Goal: Task Accomplishment & Management: Manage account settings

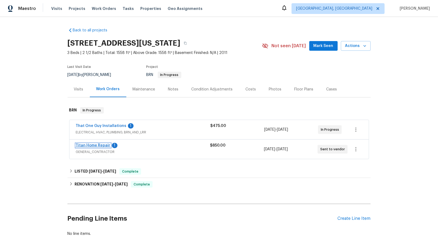
click at [94, 145] on link "Titan Home Repair" at bounding box center [93, 146] width 35 height 4
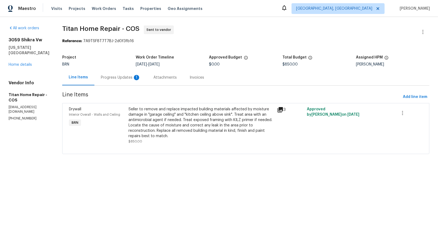
click at [109, 70] on div "Progress Updates 1" at bounding box center [120, 78] width 53 height 16
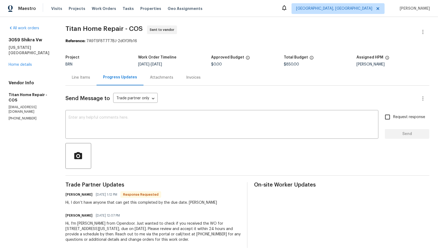
scroll to position [9, 0]
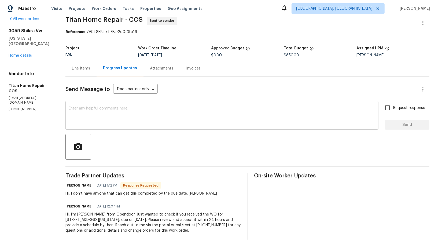
click at [142, 115] on textarea at bounding box center [222, 116] width 307 height 19
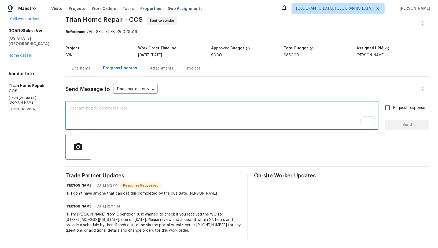
click at [117, 114] on textarea "To enrich screen reader interactions, please activate Accessibility in Grammarl…" at bounding box center [222, 116] width 307 height 19
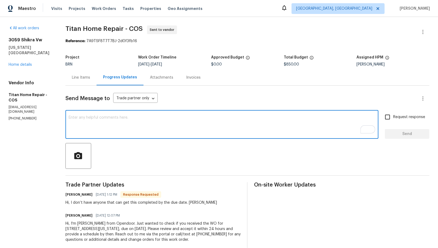
click at [95, 126] on textarea "To enrich screen reader interactions, please activate Accessibility in Grammarl…" at bounding box center [222, 125] width 307 height 19
click at [93, 118] on textarea "Hey Juan, Could you please" at bounding box center [222, 125] width 307 height 19
click at [120, 122] on textarea "Hey Juan, could you please" at bounding box center [222, 125] width 307 height 19
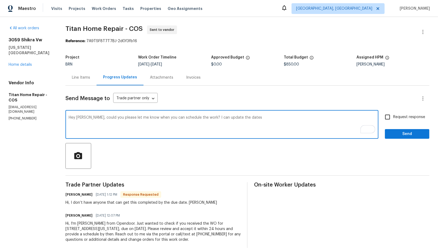
click at [231, 118] on textarea "Hey Juan, could you please let me know when you can schedule the work? I can up…" at bounding box center [222, 125] width 307 height 19
click at [250, 120] on textarea "Hey Juan, could you please let me know when you can schedule the work? I can up…" at bounding box center [222, 125] width 307 height 19
type textarea "Hey Juan, could you please let me know when you can schedule the work? I can up…"
click at [390, 120] on input "Request response" at bounding box center [387, 116] width 11 height 11
checkbox input "true"
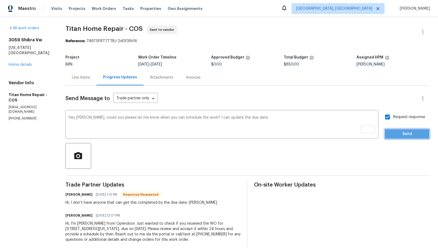
click at [398, 131] on span "Send" at bounding box center [408, 134] width 36 height 7
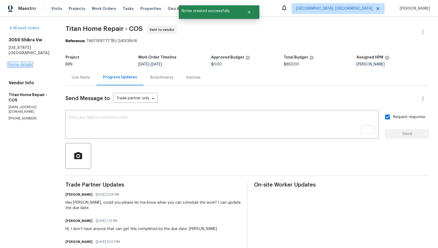
click at [23, 63] on link "Home details" at bounding box center [20, 65] width 23 height 4
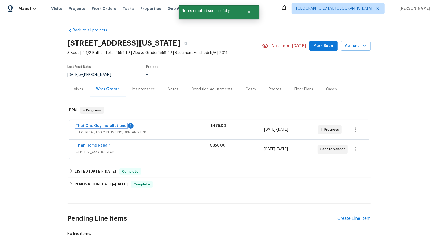
click at [84, 126] on link "That One Guy Installations" at bounding box center [101, 126] width 51 height 4
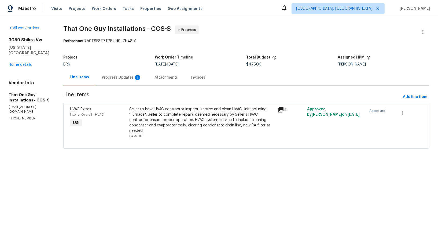
click at [136, 76] on div "1" at bounding box center [137, 77] width 5 height 5
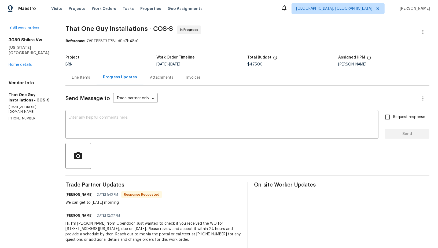
click at [140, 143] on div at bounding box center [248, 156] width 364 height 26
click at [141, 125] on textarea at bounding box center [222, 125] width 307 height 19
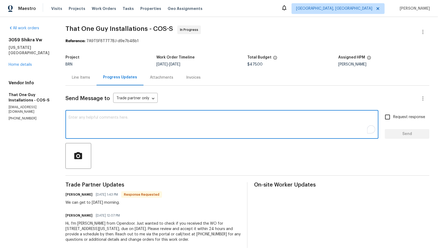
click at [102, 124] on textarea "To enrich screen reader interactions, please activate Accessibility in Grammarl…" at bounding box center [222, 125] width 307 height 19
paste textarea "Just a heads up, I need temperature split photos for both heating and cooling s…"
type textarea "Perfect, Just a heads up, I need temperature split photos for both heating and …"
click at [389, 115] on input "Request response" at bounding box center [387, 116] width 11 height 11
checkbox input "true"
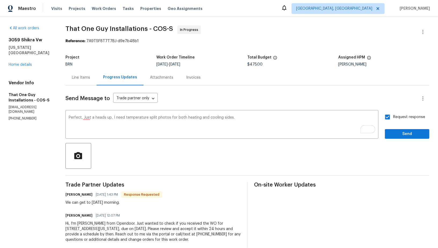
click at [405, 140] on div "Send Message to Trade partner only Trade partner only ​ Perfect, Just a heads u…" at bounding box center [248, 167] width 364 height 163
click at [401, 136] on span "Send" at bounding box center [408, 134] width 36 height 7
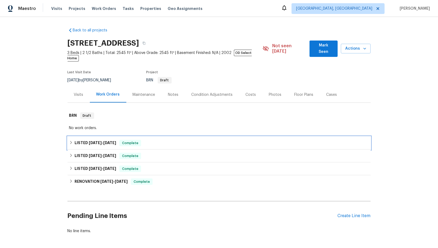
click at [80, 140] on h6 "LISTED [DATE] - [DATE]" at bounding box center [96, 143] width 42 height 6
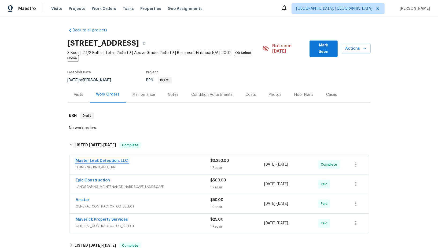
click at [99, 159] on link "Master Leak Detection, LLC" at bounding box center [102, 161] width 52 height 4
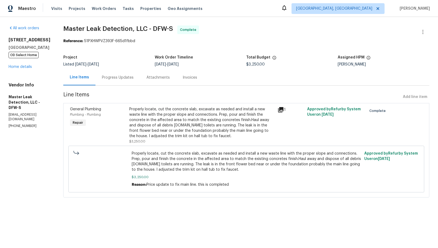
click at [188, 82] on div "Invoices" at bounding box center [189, 78] width 27 height 16
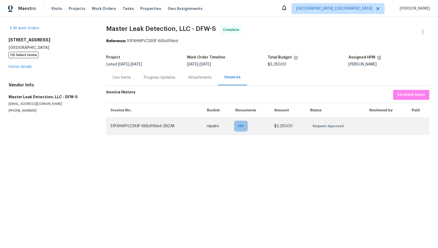
click at [242, 124] on span "PDF" at bounding box center [242, 125] width 8 height 5
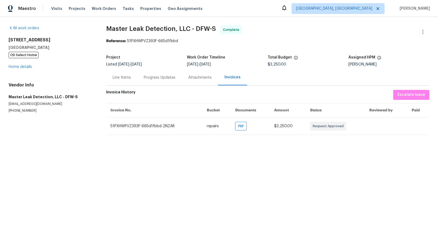
click at [159, 74] on div "Progress Updates" at bounding box center [159, 78] width 45 height 16
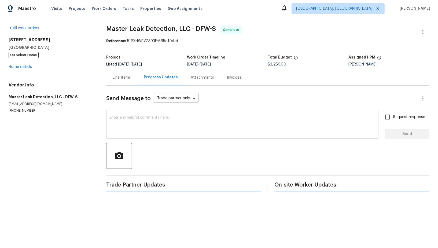
click at [134, 132] on textarea at bounding box center [243, 125] width 266 height 19
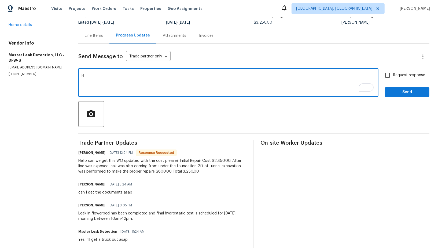
scroll to position [24, 0]
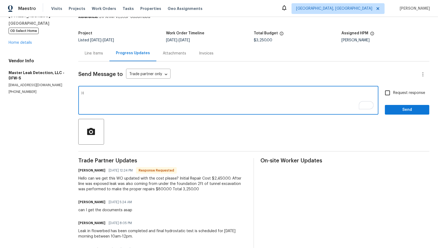
type textarea "H"
click at [96, 54] on div "Line Items" at bounding box center [94, 53] width 18 height 5
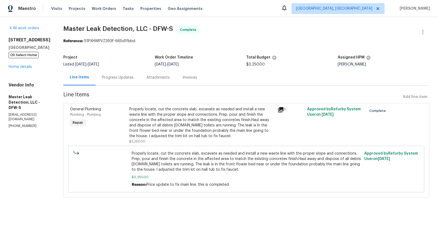
click at [133, 80] on div "Progress Updates" at bounding box center [118, 78] width 45 height 16
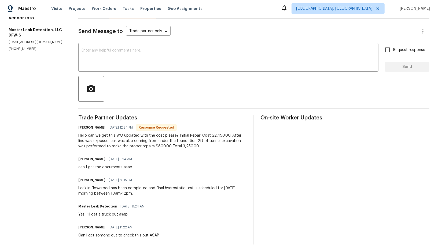
scroll to position [62, 0]
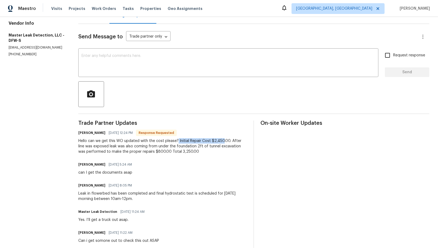
drag, startPoint x: 177, startPoint y: 141, endPoint x: 223, endPoint y: 141, distance: 45.4
click at [223, 141] on div "Hello can we get this WO updated with the cost please? Initial Repair Cost $2,4…" at bounding box center [162, 146] width 169 height 16
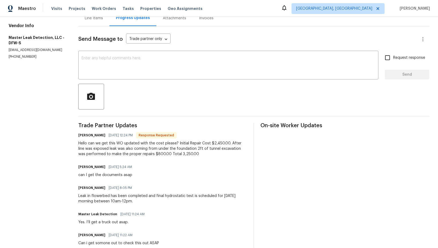
click at [113, 150] on div "Hello can we get this WO updated with the cost please? Initial Repair Cost $2,4…" at bounding box center [162, 149] width 169 height 16
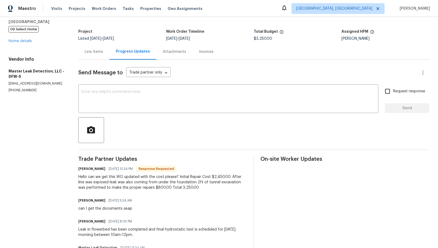
scroll to position [8, 0]
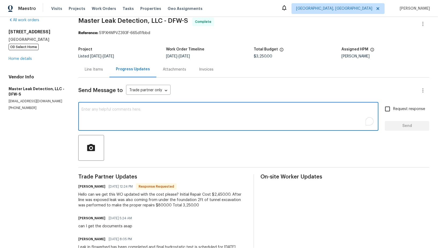
click at [115, 114] on textarea "To enrich screen reader interactions, please activate Accessibility in Grammarl…" at bounding box center [229, 117] width 294 height 19
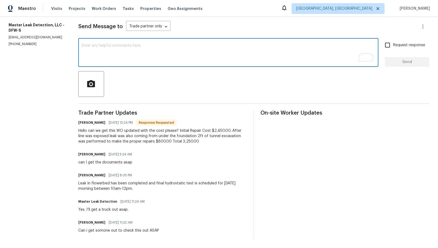
scroll to position [72, 0]
type textarea "h"
click at [127, 45] on textarea "Hi, Lender is requesting for a paid invoice. Could you please help me with this?" at bounding box center [229, 53] width 294 height 19
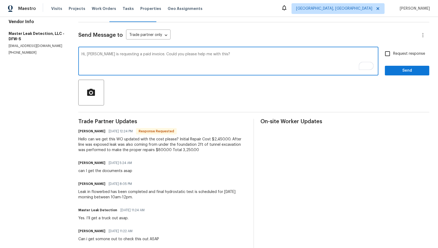
scroll to position [63, 0]
type textarea "Hi, Lender is requesting a paid invoice. Could you please help me with this?"
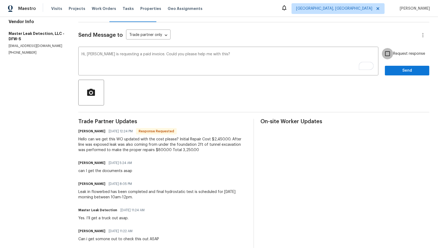
click at [384, 55] on input "Request response" at bounding box center [387, 53] width 11 height 11
checkbox input "true"
click at [401, 71] on span "Send" at bounding box center [408, 70] width 36 height 7
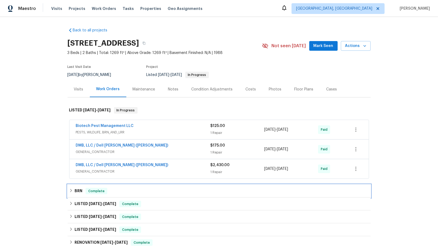
click at [75, 191] on h6 "BRN" at bounding box center [79, 191] width 8 height 6
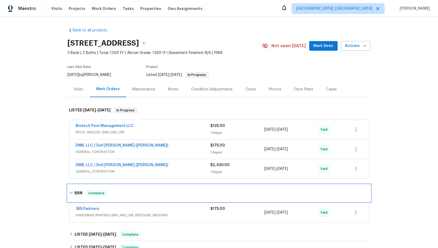
scroll to position [52, 0]
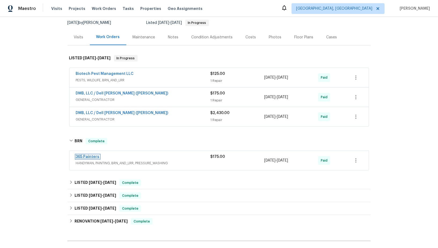
click at [85, 155] on link "365 Painters" at bounding box center [88, 157] width 24 height 4
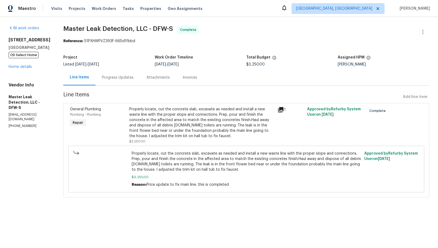
click at [125, 79] on div "Progress Updates" at bounding box center [118, 77] width 32 height 5
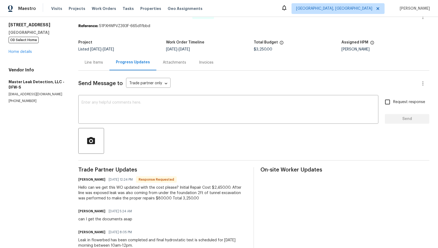
scroll to position [10, 0]
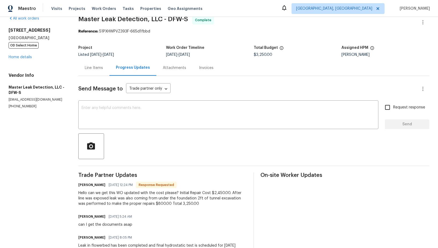
click at [153, 129] on div "Send Message to Trade partner only Trade partner only ​ x ​ Request response Se…" at bounding box center [253, 189] width 351 height 226
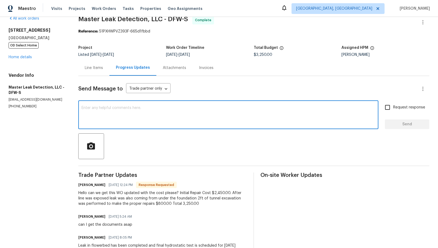
click at [149, 122] on textarea at bounding box center [229, 115] width 294 height 19
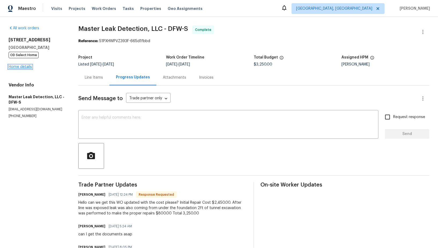
click at [18, 67] on link "Home details" at bounding box center [20, 67] width 23 height 4
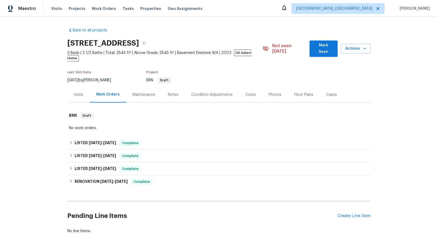
click at [58, 141] on div "Back to all projects [STREET_ADDRESS] 3 Beds | 2 1/2 Baths | Total: 2545 ft² | …" at bounding box center [219, 132] width 438 height 231
click at [66, 139] on div "Back to all projects [STREET_ADDRESS] 3 Beds | 2 1/2 Baths | Total: 2545 ft² | …" at bounding box center [219, 132] width 438 height 231
click at [76, 150] on div "LISTED 6/19/25 - 6/20/25 Complete" at bounding box center [219, 156] width 303 height 13
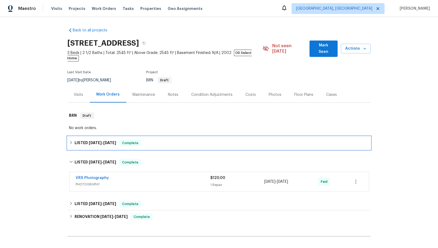
click at [73, 141] on div "LISTED 8/13/25 - 9/2/25 Complete" at bounding box center [219, 143] width 303 height 13
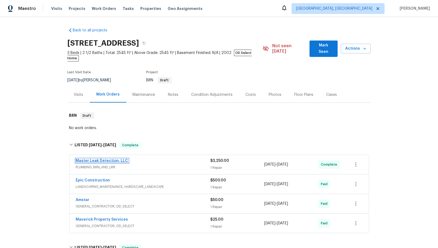
click at [85, 159] on link "Master Leak Detection, LLC" at bounding box center [102, 161] width 52 height 4
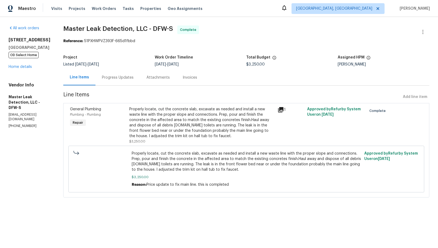
click at [193, 74] on div "Invoices" at bounding box center [189, 78] width 27 height 16
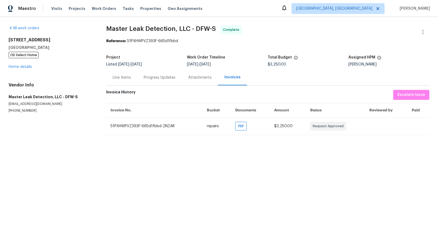
click at [158, 81] on div "Progress Updates" at bounding box center [159, 78] width 45 height 16
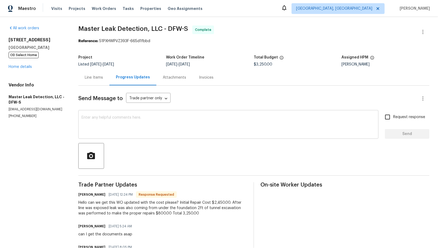
click at [154, 137] on div "x ​" at bounding box center [228, 124] width 300 height 27
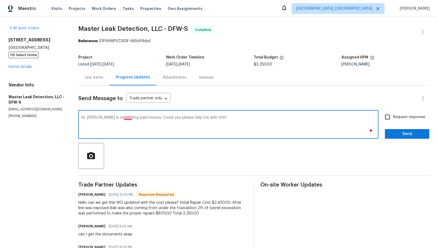
click at [128, 118] on textarea "Hi, Lender is requesting paid invoice. Could you please help me with this?" at bounding box center [229, 125] width 294 height 19
click at [253, 131] on textarea "Hi, Lender is requesting a paid invoice. Could you please help me with this?" at bounding box center [229, 125] width 294 height 19
type textarea "Hi, Lender is requesting a paid invoice. Could you please help me with this?"
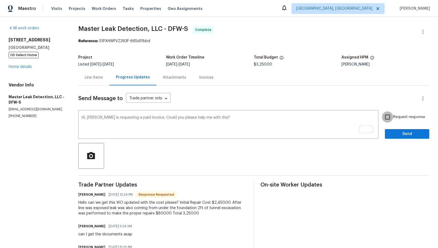
click at [385, 114] on input "Request response" at bounding box center [387, 116] width 11 height 11
checkbox input "true"
click at [396, 133] on span "Send" at bounding box center [408, 134] width 36 height 7
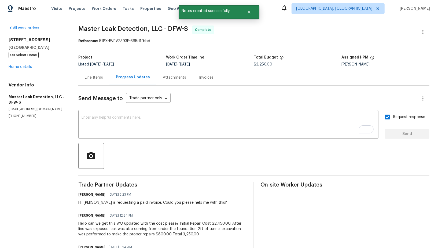
click at [26, 69] on div "253 Brookdale Dr Little Elm, TX 75068 OD Select Home Home details" at bounding box center [37, 53] width 57 height 32
click at [26, 65] on link "Home details" at bounding box center [20, 67] width 23 height 4
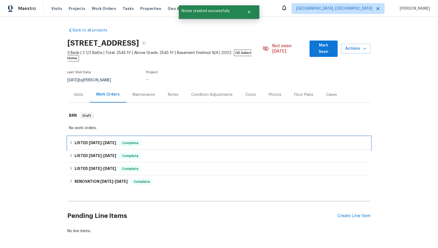
click at [77, 140] on h6 "LISTED 8/13/25 - 9/2/25" at bounding box center [96, 143] width 42 height 6
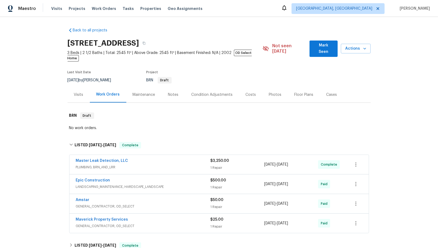
click at [101, 217] on span "Maverick Property Services" at bounding box center [102, 219] width 52 height 5
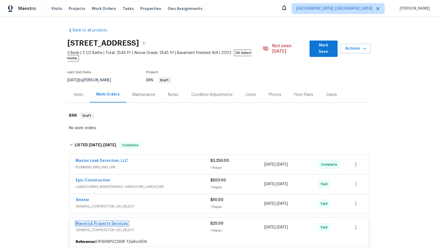
click at [108, 222] on link "Maverick Property Services" at bounding box center [102, 224] width 52 height 4
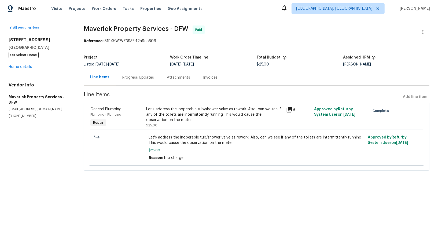
click at [184, 78] on div "Attachments" at bounding box center [178, 77] width 23 height 5
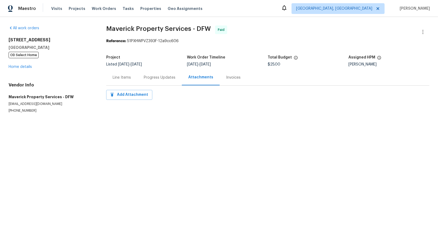
click at [166, 77] on div "Progress Updates" at bounding box center [160, 77] width 32 height 5
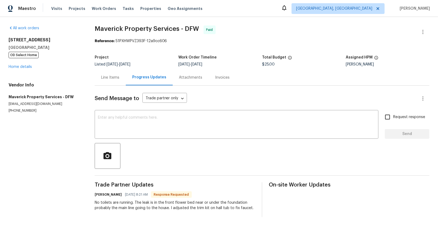
click at [27, 70] on div "All work orders 253 Brookdale Dr Little Elm, TX 75068 OD Select Home Home detai…" at bounding box center [45, 70] width 73 height 88
click at [24, 68] on link "Home details" at bounding box center [20, 67] width 23 height 4
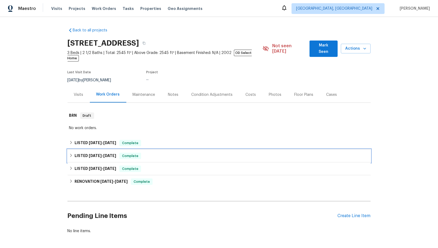
click at [71, 150] on div "LISTED 6/19/25 - 6/20/25 Complete" at bounding box center [219, 156] width 303 height 13
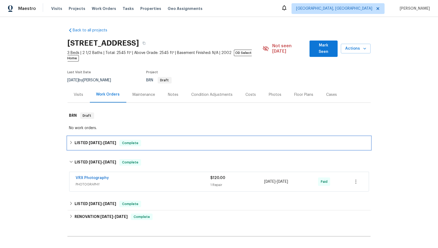
click at [70, 140] on div "LISTED 8/13/25 - 9/2/25 Complete" at bounding box center [219, 143] width 300 height 6
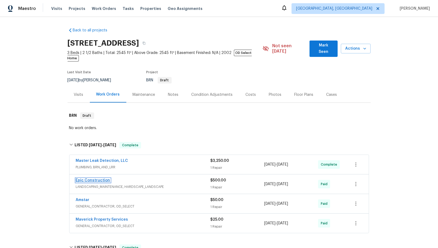
click at [85, 179] on link "Epic Construction" at bounding box center [93, 181] width 34 height 4
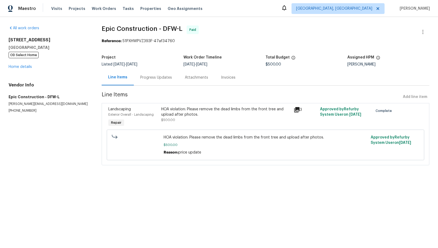
click at [223, 75] on div "Invoices" at bounding box center [228, 77] width 14 height 5
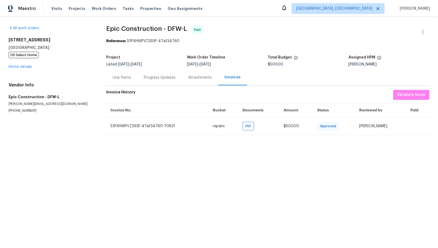
click at [150, 73] on div "Progress Updates" at bounding box center [159, 78] width 45 height 16
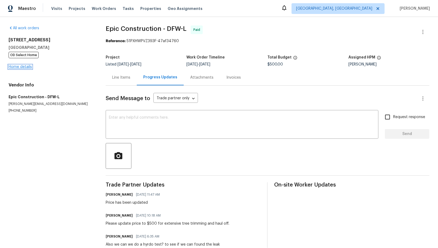
click at [19, 69] on link "Home details" at bounding box center [20, 67] width 23 height 4
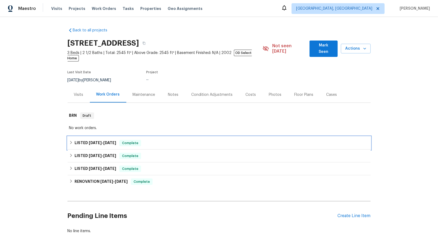
click at [74, 140] on div "LISTED 8/13/25 - 9/2/25 Complete" at bounding box center [219, 143] width 300 height 6
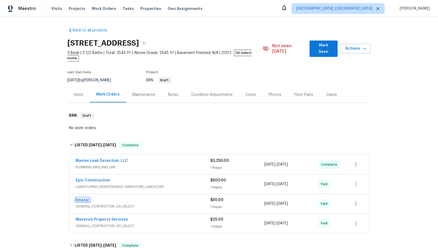
click at [82, 198] on link "Amstar" at bounding box center [83, 200] width 14 height 4
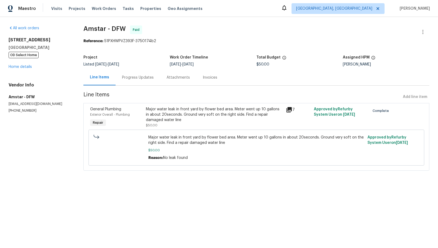
click at [136, 83] on div "Progress Updates" at bounding box center [138, 78] width 45 height 16
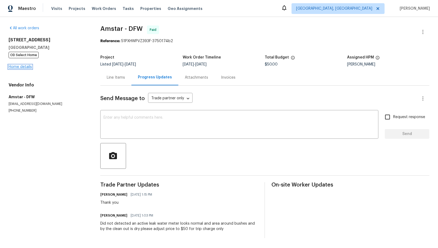
click at [18, 66] on link "Home details" at bounding box center [20, 67] width 23 height 4
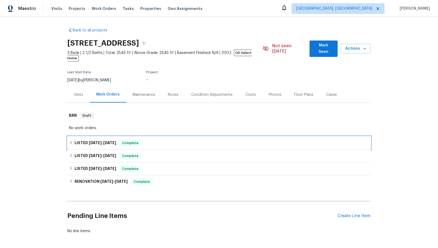
click at [73, 140] on div "LISTED 8/13/25 - 9/2/25 Complete" at bounding box center [219, 143] width 300 height 6
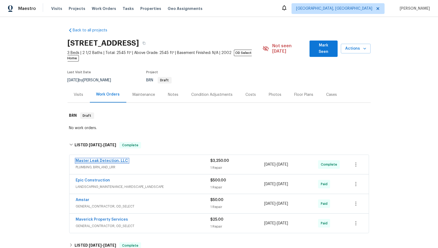
click at [93, 159] on link "Master Leak Detection, LLC" at bounding box center [102, 161] width 52 height 4
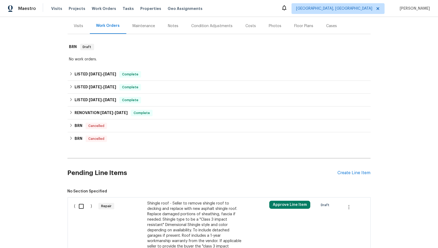
scroll to position [137, 0]
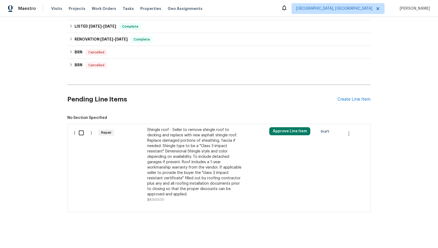
click at [167, 157] on div "Shingle roof - Seller to remove shingle roof to decking and replace with new as…" at bounding box center [194, 162] width 94 height 70
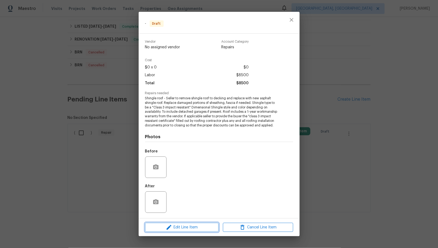
click at [194, 228] on span "Edit Line Item" at bounding box center [182, 227] width 70 height 7
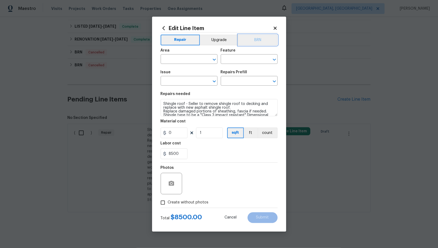
click at [258, 42] on button "BRN" at bounding box center [257, 40] width 39 height 11
click at [187, 63] on input "text" at bounding box center [182, 60] width 42 height 8
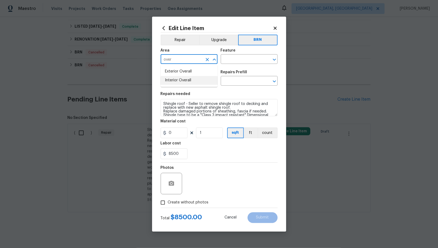
click at [197, 71] on li "Exterior Overall" at bounding box center [189, 71] width 57 height 9
type input "Exterior Overall"
click at [231, 59] on input "text" at bounding box center [242, 60] width 42 height 8
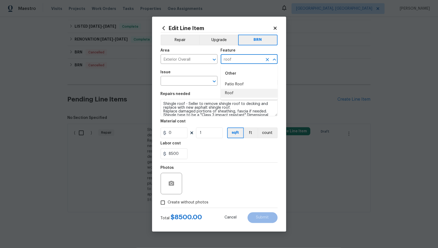
click at [231, 96] on li "Roof" at bounding box center [249, 93] width 57 height 9
type input "Roof"
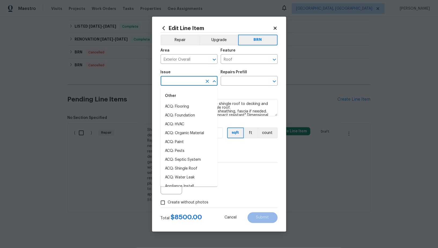
click at [169, 85] on input "text" at bounding box center [182, 81] width 42 height 8
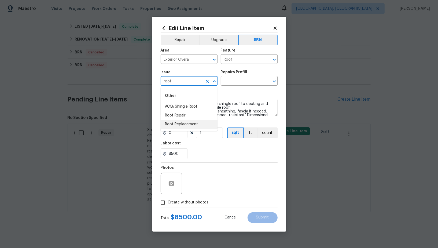
click at [178, 122] on li "Roof Replacement" at bounding box center [189, 124] width 57 height 9
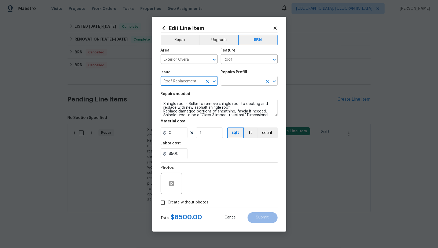
type input "Roof Replacement"
click at [231, 80] on input "text" at bounding box center [242, 81] width 42 height 8
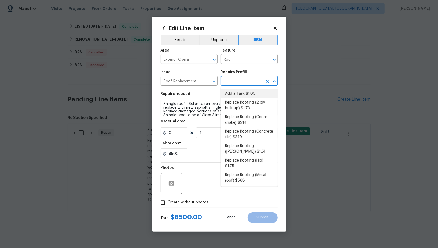
click at [236, 90] on li "Add a Task $1.00" at bounding box center [249, 93] width 57 height 9
type input "[PERSON_NAME] and Trim"
type input "Add a Task $1.00"
type textarea "HPM to detail"
type input "1"
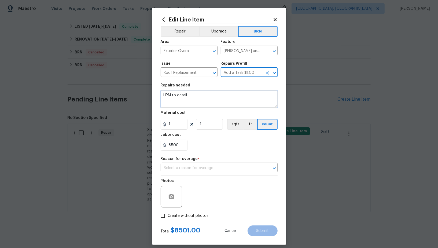
click at [217, 101] on textarea "HPM to detail" at bounding box center [219, 98] width 117 height 17
click at [267, 50] on icon "Clear" at bounding box center [267, 51] width 5 height 5
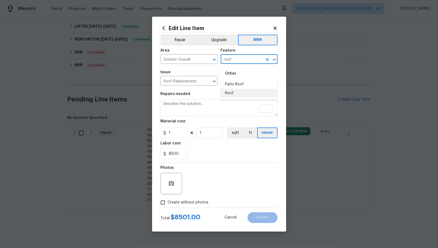
click at [241, 94] on li "Roof" at bounding box center [249, 93] width 57 height 9
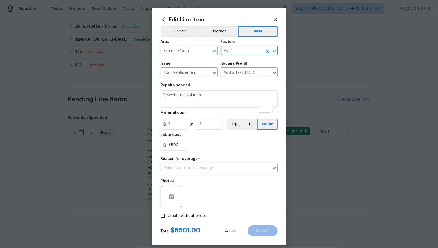
type input "Roof"
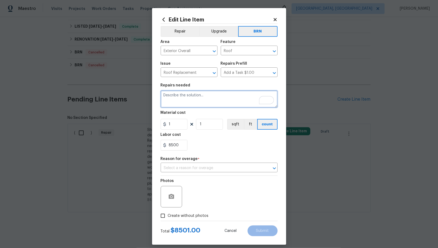
click at [205, 103] on textarea "To enrich screen reader interactions, please activate Accessibility in Grammarl…" at bounding box center [219, 98] width 117 height 17
paste textarea "Shingle roof - Seller to remove shingle roof to decking and replace with new as…"
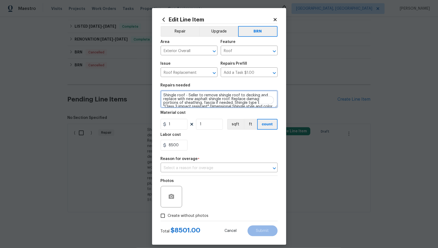
scroll to position [27, 0]
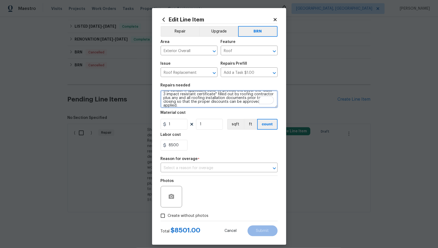
type textarea "Shingle roof - Seller to remove shingle roof to decking and replace with new as…"
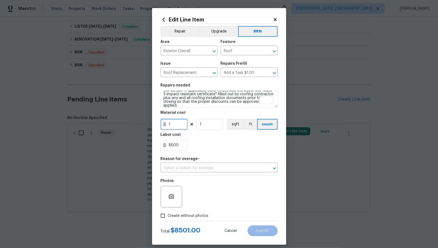
click at [173, 129] on input "1" at bounding box center [174, 124] width 27 height 11
type input "0"
click at [184, 146] on input "8500" at bounding box center [174, 145] width 27 height 11
type input "1"
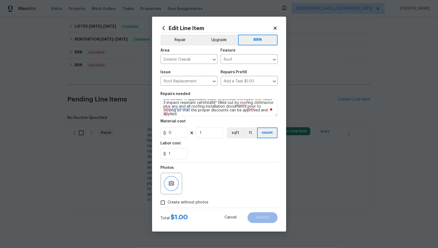
click at [172, 185] on icon "button" at bounding box center [171, 183] width 5 height 5
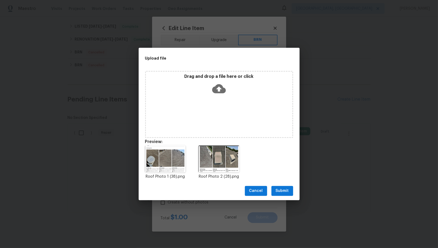
click at [282, 188] on span "Submit" at bounding box center [282, 191] width 13 height 7
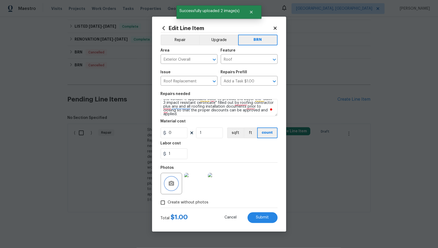
scroll to position [30, 0]
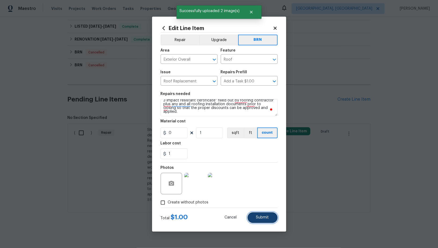
click at [267, 217] on span "Submit" at bounding box center [262, 218] width 13 height 4
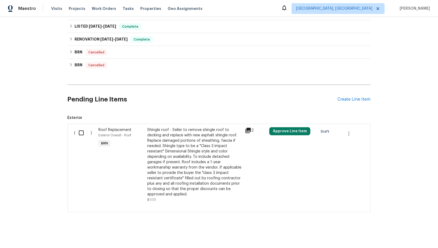
click at [80, 134] on input "checkbox" at bounding box center [83, 132] width 15 height 11
checkbox input "true"
click at [404, 234] on span "Create Work Order" at bounding box center [408, 234] width 36 height 7
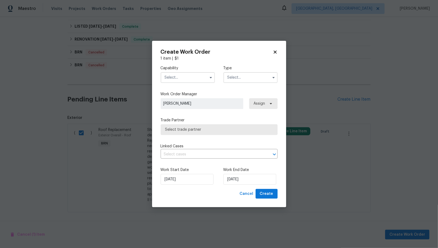
click at [190, 81] on input "text" at bounding box center [188, 77] width 54 height 11
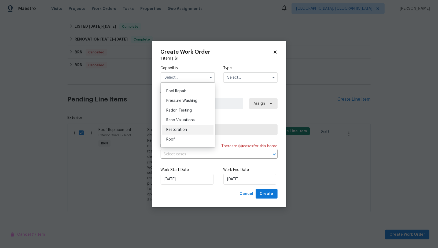
scroll to position [506, 0]
click at [180, 130] on div "Roof" at bounding box center [188, 131] width 52 height 10
type input "Roof"
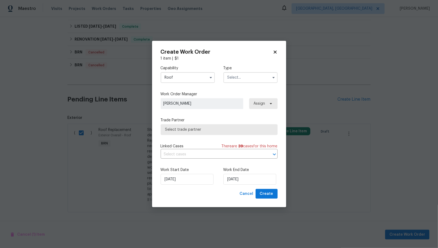
click at [245, 81] on input "text" at bounding box center [251, 77] width 54 height 11
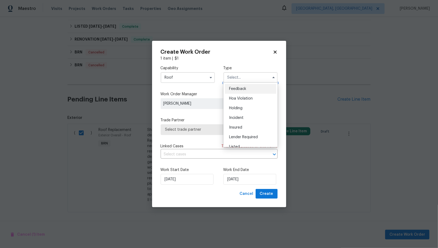
click at [244, 82] on input "text" at bounding box center [251, 77] width 54 height 11
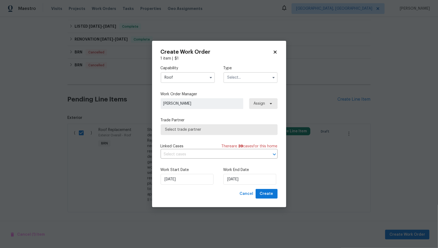
click at [244, 82] on input "text" at bounding box center [251, 77] width 54 height 11
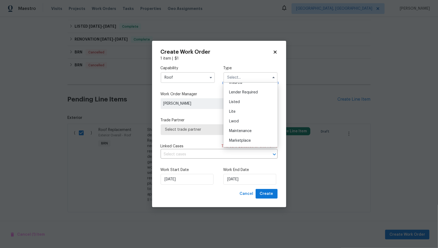
scroll to position [122, 0]
click at [238, 112] on span "Resale" at bounding box center [234, 112] width 11 height 4
type input "Resale"
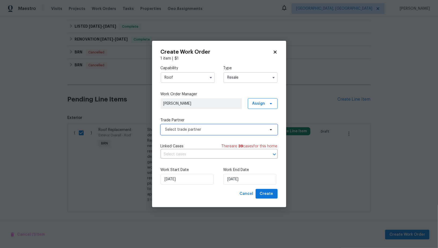
click at [213, 132] on span "Select trade partner" at bounding box center [219, 129] width 117 height 11
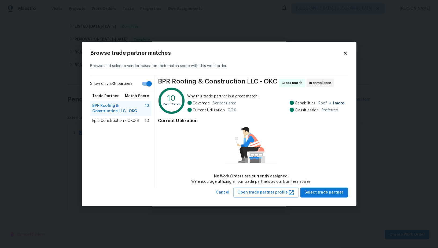
click at [126, 119] on span "Epic Construction - OKC-S" at bounding box center [116, 120] width 47 height 5
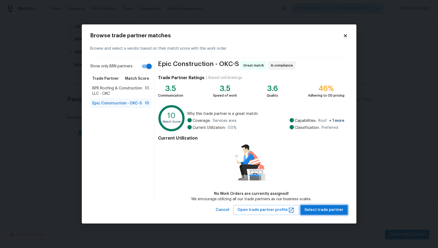
click at [322, 209] on span "Select trade partner" at bounding box center [324, 210] width 39 height 7
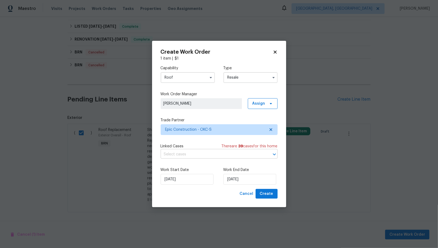
click at [231, 152] on input "text" at bounding box center [212, 154] width 102 height 8
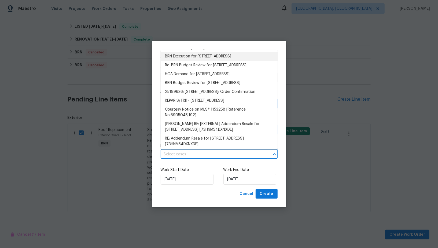
click at [208, 52] on ul "BRN Execution for 703 NE 20th Ter, Newcastle, OK 73065 Re: BRN Budget Review fo…" at bounding box center [219, 99] width 117 height 99
click at [210, 57] on li "BRN Execution for 703 NE 20th Ter, Newcastle, OK 73065" at bounding box center [219, 56] width 117 height 9
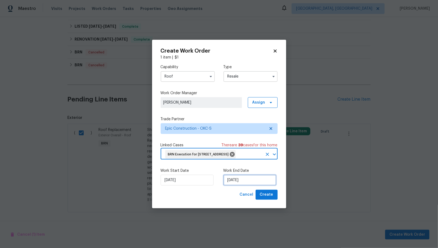
click at [242, 184] on input "08/09/2025" at bounding box center [250, 180] width 53 height 11
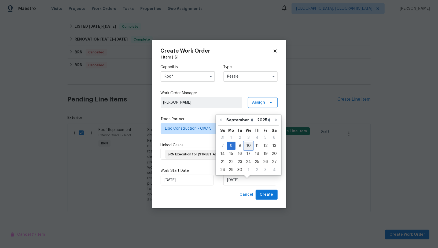
click at [246, 146] on div "10" at bounding box center [248, 146] width 9 height 8
type input "10/09/2025"
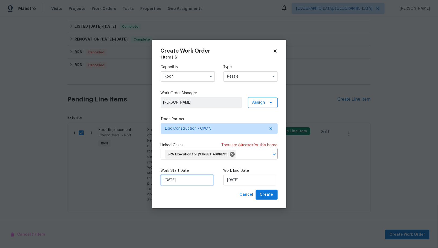
click at [179, 184] on input "08/09/2025" at bounding box center [187, 180] width 53 height 11
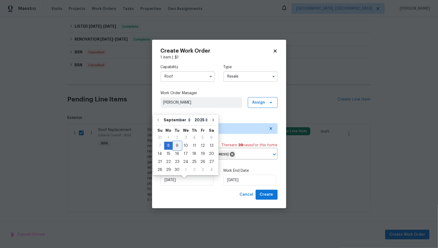
click at [176, 145] on div "9" at bounding box center [177, 146] width 9 height 8
type input "09/09/2025"
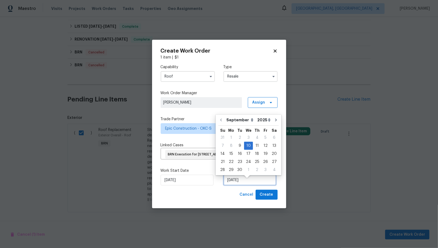
click at [239, 186] on input "10/09/2025" at bounding box center [250, 180] width 53 height 11
click at [253, 149] on div "11" at bounding box center [257, 146] width 8 height 8
type input "11/09/2025"
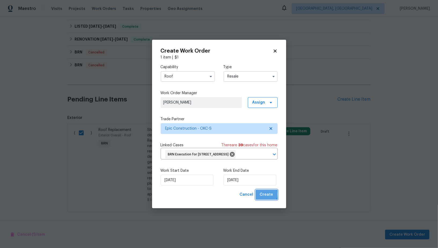
click at [265, 198] on span "Create" at bounding box center [266, 194] width 13 height 7
checkbox input "false"
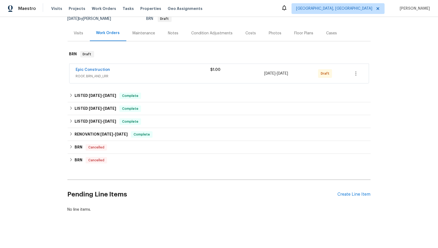
scroll to position [56, 0]
click at [363, 192] on div "Create Line Item" at bounding box center [354, 194] width 33 height 5
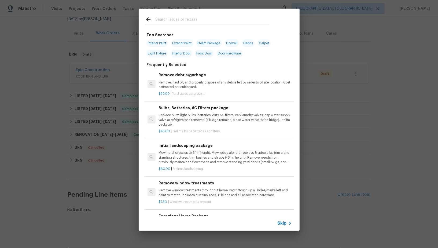
click at [286, 224] on span "Skip" at bounding box center [282, 223] width 9 height 5
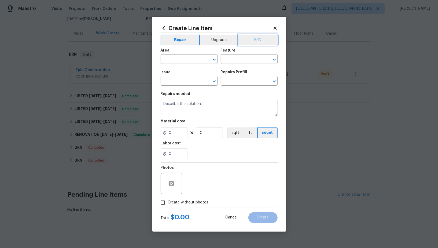
click at [251, 39] on button "BRN" at bounding box center [257, 40] width 39 height 11
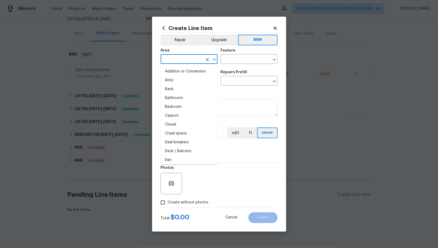
click at [184, 57] on input "text" at bounding box center [182, 60] width 42 height 8
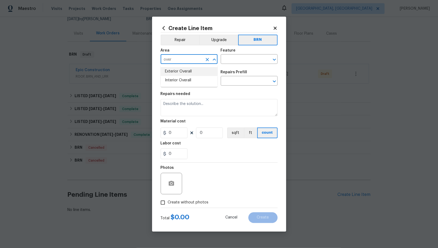
click at [194, 74] on li "Exterior Overall" at bounding box center [189, 71] width 57 height 9
type input "Exterior Overall"
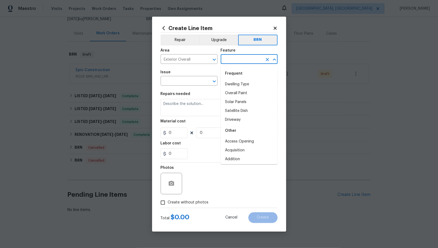
click at [243, 62] on input "text" at bounding box center [242, 60] width 42 height 8
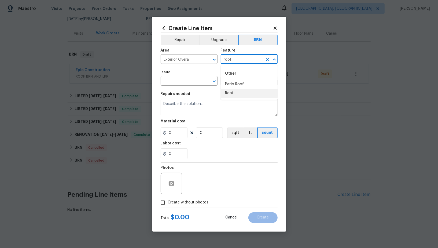
click at [242, 93] on li "Roof" at bounding box center [249, 93] width 57 height 9
type input "Roof"
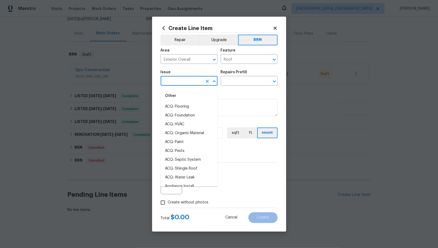
click at [181, 83] on input "text" at bounding box center [182, 81] width 42 height 8
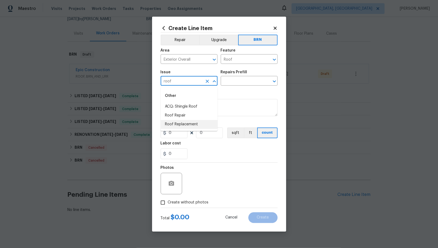
click at [183, 122] on li "Roof Replacement" at bounding box center [189, 124] width 57 height 9
type input "Roof Replacement"
click at [237, 79] on input "text" at bounding box center [242, 81] width 42 height 8
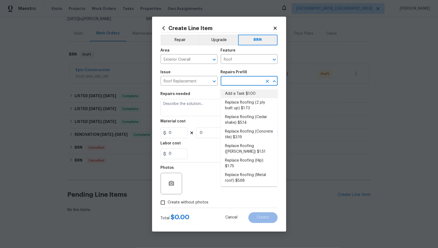
click at [239, 92] on li "Add a Task $1.00" at bounding box center [249, 93] width 57 height 9
type input "Eaves and Trim"
type input "Add a Task $1.00"
type textarea "HPM to detail"
type input "1"
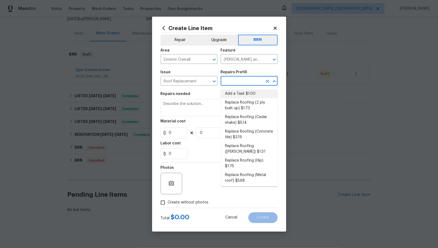
type input "1"
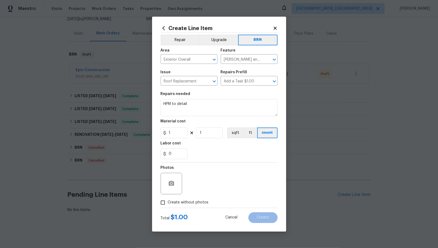
click at [205, 117] on section "Repairs needed HPM to detail Material cost 1 1 sqft ft count Labor cost 0" at bounding box center [219, 126] width 117 height 74
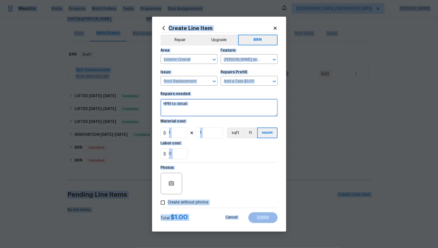
click at [199, 107] on textarea "HPM to detail" at bounding box center [219, 107] width 117 height 17
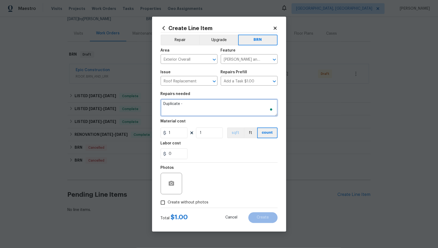
paste textarea "Shingle roof - Seller to remove shingle roof to decking and replace with new as…"
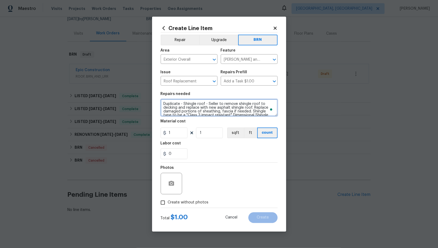
scroll to position [27, 0]
type textarea "Duplicate - Shingle roof - Seller to remove shingle roof to decking and replace…"
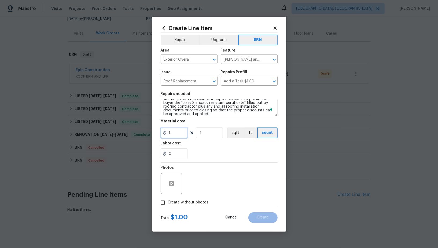
click at [176, 133] on input "1" at bounding box center [174, 133] width 27 height 11
type input "0"
click at [180, 153] on input "0" at bounding box center [174, 153] width 27 height 11
type input "1"
click at [171, 182] on icon "button" at bounding box center [171, 183] width 6 height 6
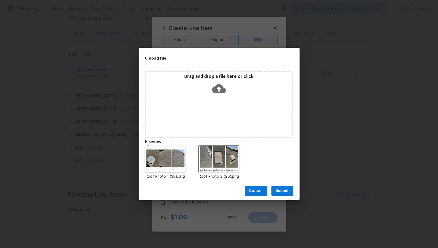
click at [286, 197] on div "Cancel Submit" at bounding box center [219, 191] width 161 height 19
click at [282, 190] on span "Submit" at bounding box center [282, 191] width 13 height 7
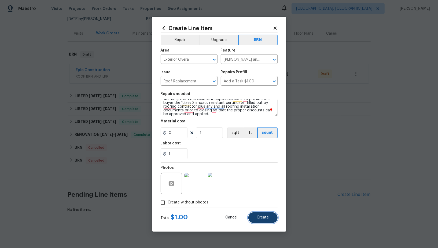
click at [267, 214] on button "Create" at bounding box center [263, 217] width 29 height 11
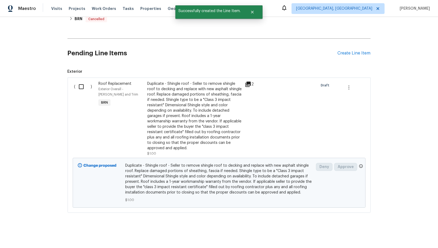
scroll to position [0, 0]
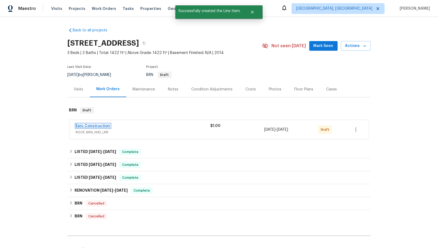
click at [101, 127] on link "Epic Construction" at bounding box center [93, 126] width 34 height 4
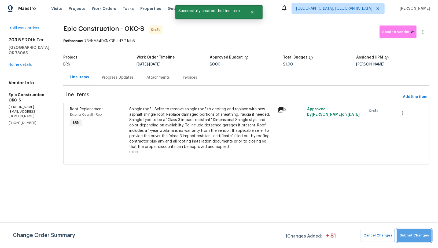
click at [409, 235] on span "Submit Changes" at bounding box center [414, 235] width 29 height 6
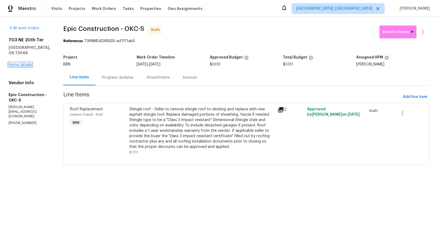
click at [26, 67] on link "Home details" at bounding box center [20, 65] width 23 height 4
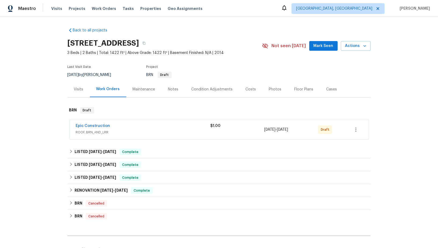
scroll to position [151, 0]
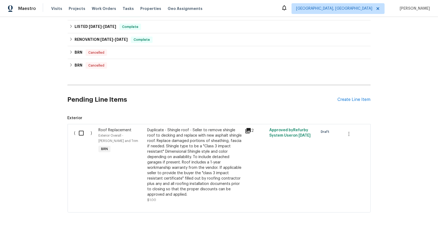
click at [74, 127] on div "( )" at bounding box center [85, 165] width 24 height 78
click at [78, 134] on input "checkbox" at bounding box center [83, 133] width 15 height 11
checkbox input "true"
click at [400, 237] on span "Create Work Order" at bounding box center [408, 234] width 36 height 7
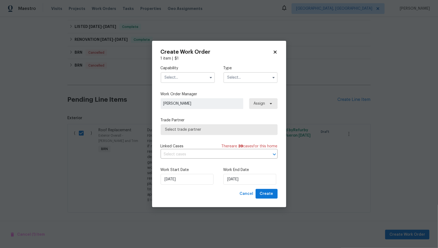
click at [197, 76] on input "text" at bounding box center [188, 77] width 54 height 11
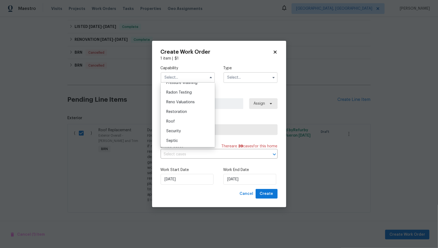
scroll to position [525, 0]
click at [181, 115] on div "Roof" at bounding box center [188, 112] width 52 height 10
type input "Roof"
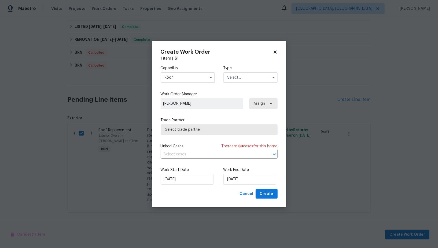
click at [245, 79] on input "text" at bounding box center [251, 77] width 54 height 11
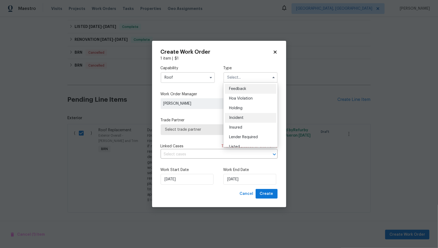
scroll to position [122, 0]
click at [241, 114] on div "Resale" at bounding box center [251, 112] width 52 height 10
type input "Resale"
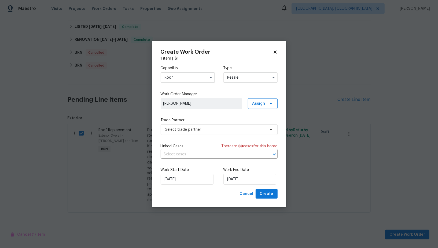
click at [214, 139] on div "Capability Roof Type Resale Work Order Manager Padmapriya R Assign Trade Partne…" at bounding box center [219, 125] width 117 height 128
click at [213, 133] on span "Select trade partner" at bounding box center [219, 129] width 117 height 11
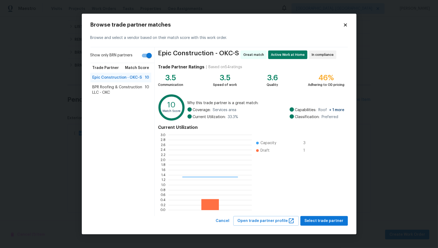
scroll to position [75, 83]
click at [124, 92] on span "BPR Roofing & Construction LLC - OKC" at bounding box center [119, 90] width 53 height 11
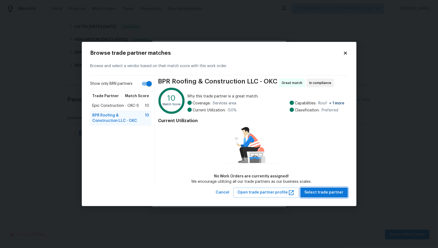
click at [312, 189] on button "Select trade partner" at bounding box center [325, 193] width 48 height 10
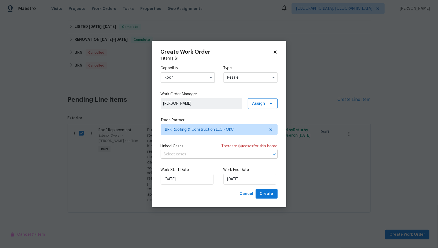
click at [220, 152] on input "text" at bounding box center [212, 154] width 102 height 8
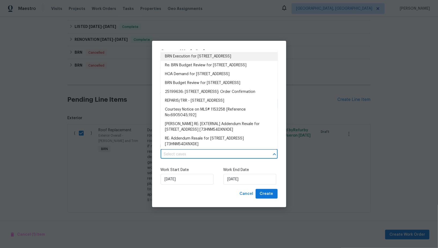
click at [216, 56] on li "BRN Execution for 703 NE 20th Ter, Newcastle, OK 73065" at bounding box center [219, 56] width 117 height 9
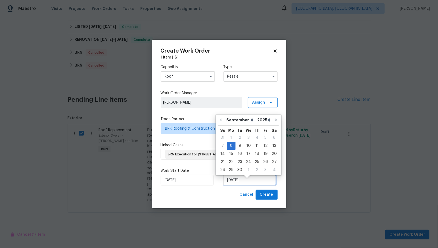
click at [248, 186] on input "08/09/2025" at bounding box center [250, 180] width 53 height 11
click at [254, 143] on div "11" at bounding box center [257, 146] width 8 height 8
type input "11/09/2025"
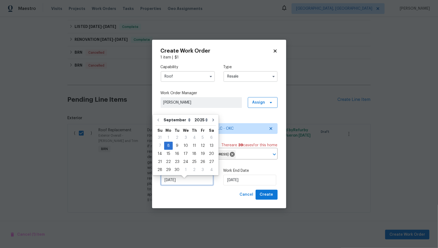
click at [183, 179] on input "08/09/2025" at bounding box center [187, 180] width 53 height 11
click at [177, 144] on div "9" at bounding box center [177, 146] width 9 height 8
type input "09/09/2025"
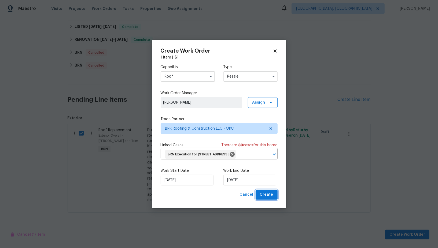
click at [264, 198] on span "Create" at bounding box center [266, 194] width 13 height 7
checkbox input "false"
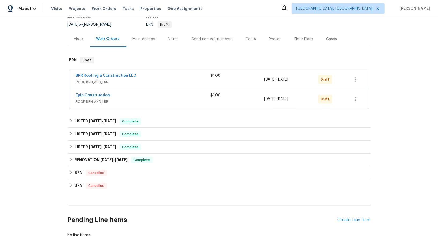
scroll to position [24, 0]
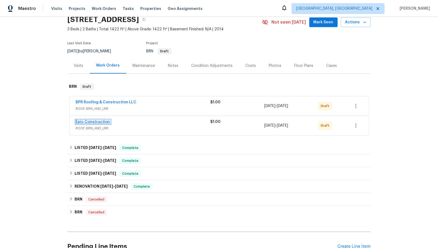
click at [94, 121] on link "Epic Construction" at bounding box center [93, 122] width 34 height 4
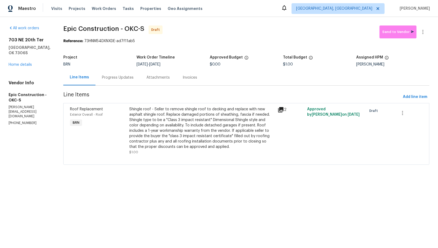
click at [97, 73] on div "Progress Updates" at bounding box center [118, 78] width 45 height 16
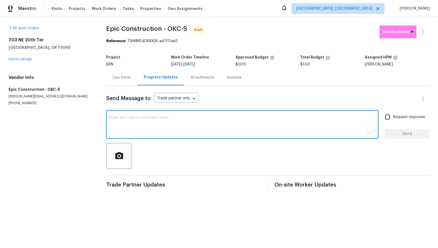
click at [151, 126] on textarea "To enrich screen reader interactions, please activate Accessibility in Grammarl…" at bounding box center [243, 125] width 266 height 19
click at [161, 130] on textarea "To enrich screen reader interactions, please activate Accessibility in Grammarl…" at bounding box center [243, 125] width 266 height 19
paste textarea "Hi, I'm Padmapriya from Opendoor. Just wanted to check if you received the WO f…"
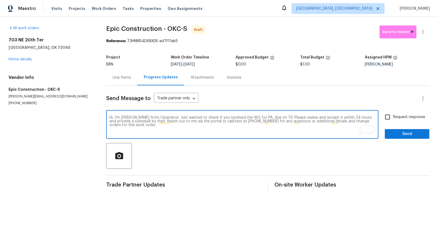
click at [261, 117] on textarea "Hi, I'm Padmapriya from Opendoor. Just wanted to check if you received the WO f…" at bounding box center [243, 125] width 266 height 19
paste textarea "703 NE 20th Ter, Newcastle, OK 73065"
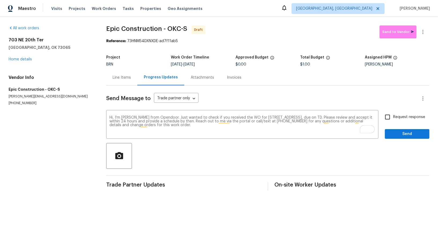
drag, startPoint x: 191, startPoint y: 64, endPoint x: 206, endPoint y: 64, distance: 15.6
click at [195, 64] on span "[DATE]" at bounding box center [189, 65] width 11 height 4
copy span "[DATE]"
click at [345, 116] on textarea "Hi, I'm Padmapriya from Opendoor. Just wanted to check if you received the WO f…" at bounding box center [243, 125] width 266 height 19
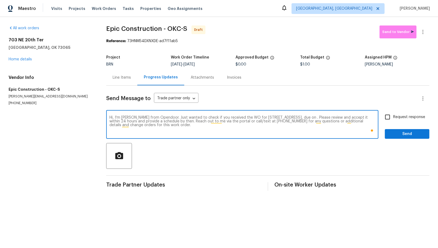
paste textarea "[DATE]"
click at [334, 125] on textarea "Hi, I'm Padmapriya from Opendoor. Just wanted to check if you received the WO f…" at bounding box center [243, 125] width 266 height 19
type textarea "Hi, I'm Padmapriya from Opendoor. Just wanted to check if you received the WO f…"
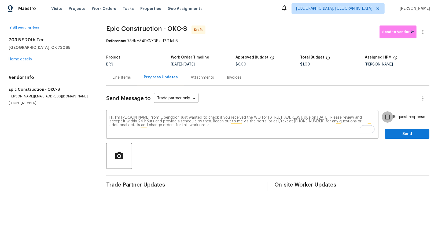
click at [389, 114] on input "Request response" at bounding box center [387, 116] width 11 height 11
checkbox input "true"
click at [396, 129] on button "Send" at bounding box center [407, 134] width 45 height 10
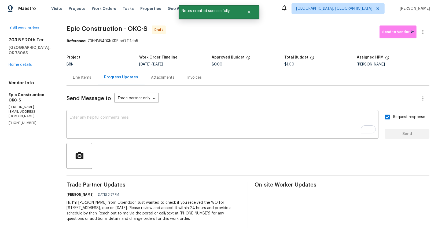
click at [83, 77] on div "Line Items" at bounding box center [82, 77] width 18 height 5
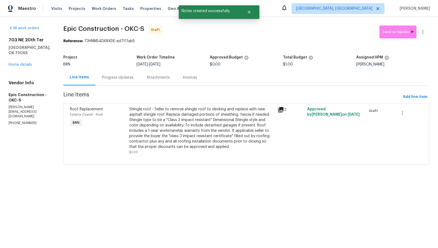
click at [102, 76] on div "Progress Updates" at bounding box center [118, 77] width 32 height 5
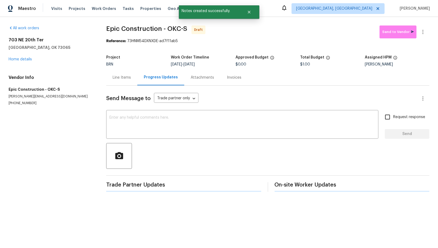
click at [135, 139] on div "Send Message to Trade partner only Trade partner only ​ x ​ Request response Se…" at bounding box center [267, 139] width 323 height 106
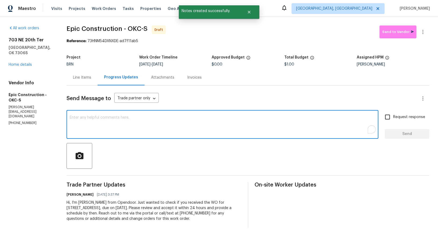
click at [129, 128] on textarea "To enrich screen reader interactions, please activate Accessibility in Grammarl…" at bounding box center [223, 125] width 306 height 19
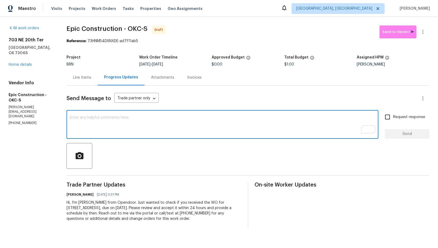
click at [140, 127] on textarea "To enrich screen reader interactions, please activate Accessibility in Grammarl…" at bounding box center [223, 125] width 306 height 19
click at [115, 123] on textarea "Hey," at bounding box center [223, 125] width 306 height 19
type textarea "Hey, Please inspect and provide estimate for roof replacement."
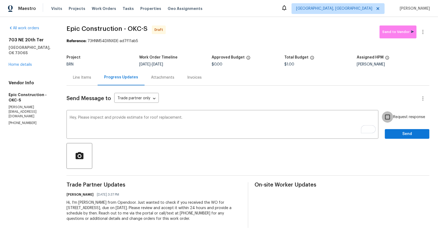
click at [390, 117] on input "Request response" at bounding box center [387, 116] width 11 height 11
checkbox input "true"
click at [394, 137] on span "Send" at bounding box center [408, 134] width 36 height 7
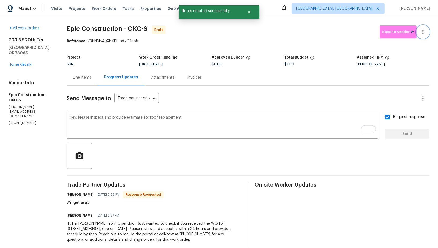
click at [425, 33] on icon "button" at bounding box center [423, 32] width 6 height 6
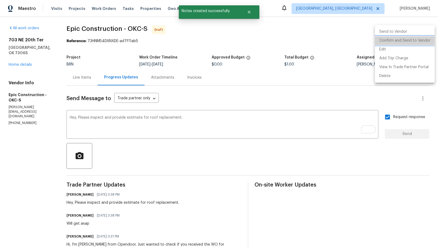
click at [414, 42] on li "Confirm and Send to Vendor" at bounding box center [405, 40] width 60 height 9
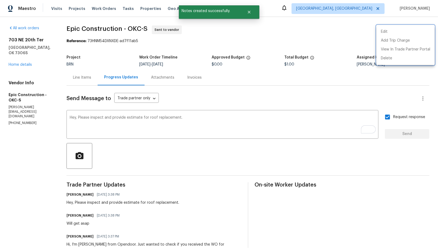
click at [24, 58] on div at bounding box center [219, 124] width 438 height 248
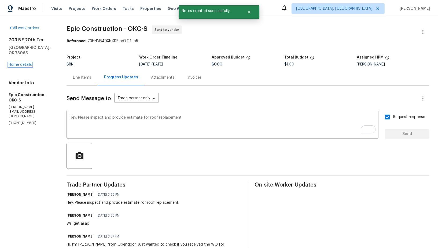
click at [24, 63] on link "Home details" at bounding box center [20, 65] width 23 height 4
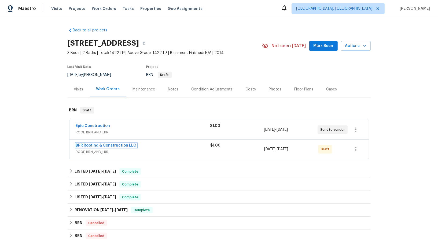
click at [108, 145] on link "BPR Roofing & Construction LLC" at bounding box center [106, 146] width 61 height 4
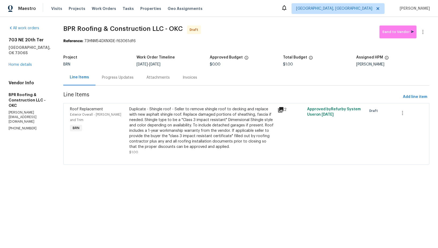
click at [18, 62] on div "All work orders 703 NE 20th Ter Newcastle, OK 73065 Home details Vendor Info BP…" at bounding box center [30, 79] width 42 height 106
click at [18, 63] on link "Home details" at bounding box center [20, 65] width 23 height 4
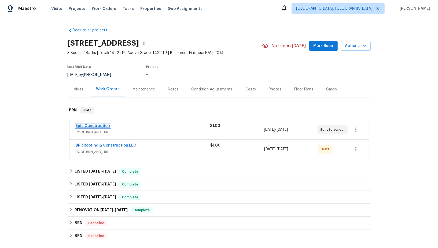
click at [90, 125] on link "Epic Construction" at bounding box center [93, 126] width 34 height 4
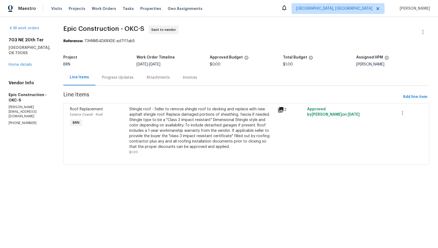
click at [109, 77] on div "Progress Updates" at bounding box center [118, 77] width 32 height 5
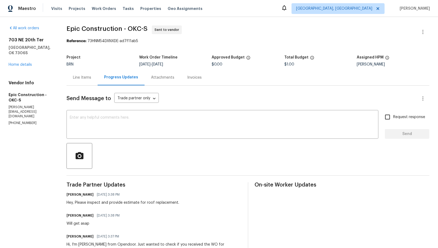
scroll to position [30, 0]
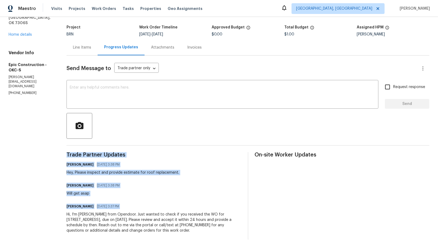
drag, startPoint x: 64, startPoint y: 214, endPoint x: 244, endPoint y: 238, distance: 181.5
click at [244, 238] on div "All work orders 703 NE 20th Ter Newcastle, OK 73065 Home details Vendor Info Ep…" at bounding box center [219, 117] width 438 height 261
copy div "Trade Partner Updates Padmapriya R 09/08/2025 3:38 PM Hey, Please inspect and p…"
click at [24, 33] on link "Home details" at bounding box center [20, 35] width 23 height 4
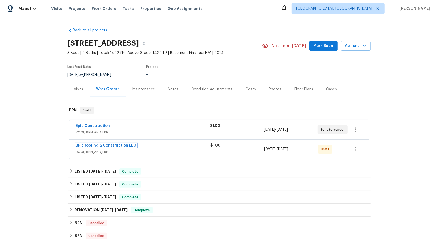
click at [106, 144] on link "BPR Roofing & Construction LLC" at bounding box center [106, 146] width 61 height 4
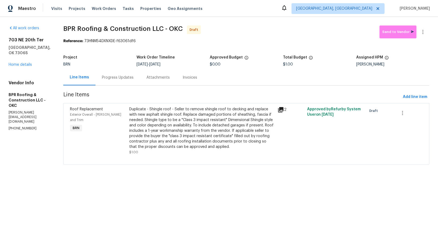
click at [96, 80] on div "Progress Updates" at bounding box center [118, 78] width 45 height 16
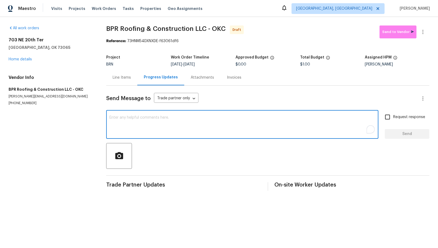
click at [139, 130] on textarea "To enrich screen reader interactions, please activate Accessibility in Grammarl…" at bounding box center [243, 125] width 266 height 19
paste textarea "Hi, I'm Padmapriya from Opendoor. Just wanted to check if you received the WO f…"
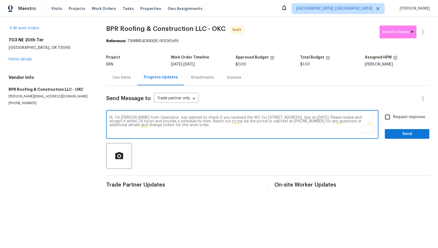
type textarea "Hi, I'm Padmapriya from Opendoor. Just wanted to check if you received the WO f…"
click at [394, 118] on input "Request response" at bounding box center [387, 116] width 11 height 11
checkbox input "true"
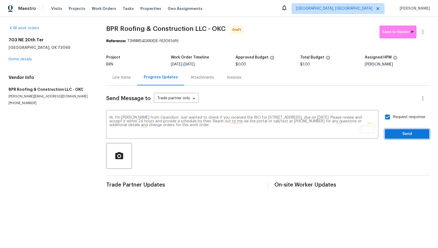
click at [403, 139] on button "Send" at bounding box center [407, 134] width 45 height 10
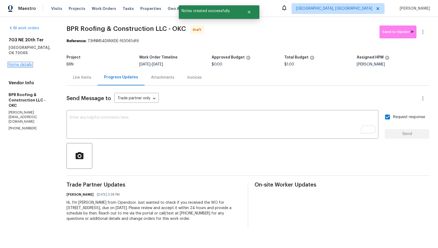
click at [21, 63] on link "Home details" at bounding box center [20, 65] width 23 height 4
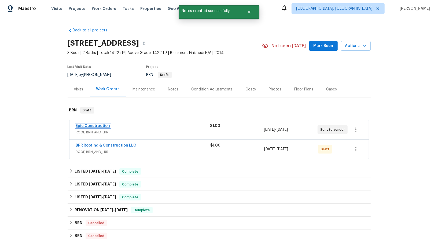
click at [105, 125] on link "Epic Construction" at bounding box center [93, 126] width 34 height 4
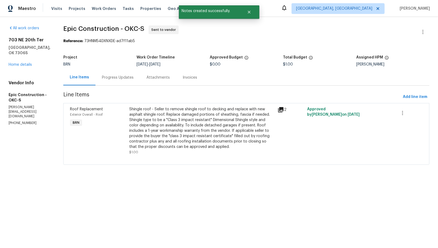
click at [105, 74] on div "Progress Updates" at bounding box center [118, 78] width 45 height 16
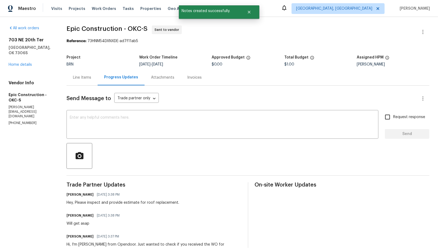
scroll to position [30, 0]
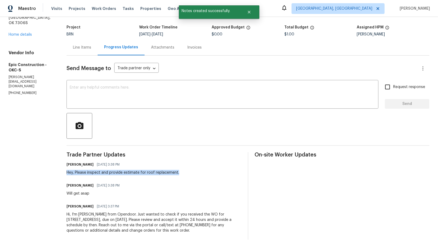
drag, startPoint x: 65, startPoint y: 171, endPoint x: 202, endPoint y: 171, distance: 136.9
click at [202, 171] on div "All work orders 703 NE 20th Ter Newcastle, OK 73065 Home details Vendor Info Ep…" at bounding box center [219, 117] width 438 height 261
copy div "Hey, Please inspect and provide estimate for roof replacement."
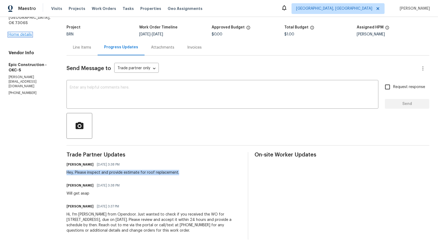
click at [26, 33] on link "Home details" at bounding box center [20, 35] width 23 height 4
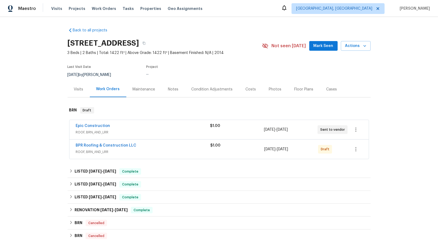
click at [101, 147] on span "BPR Roofing & Construction LLC" at bounding box center [106, 145] width 61 height 5
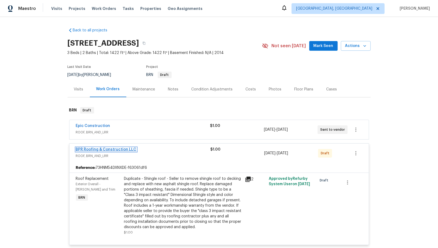
click at [101, 148] on link "BPR Roofing & Construction LLC" at bounding box center [106, 150] width 61 height 4
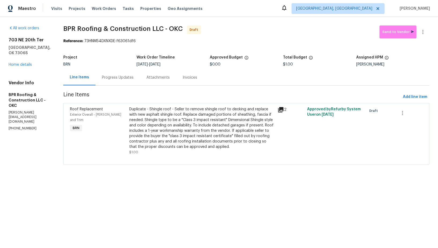
click at [112, 80] on div "Progress Updates" at bounding box center [118, 78] width 45 height 16
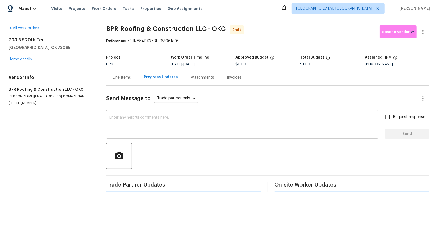
click at [149, 125] on textarea at bounding box center [243, 125] width 266 height 19
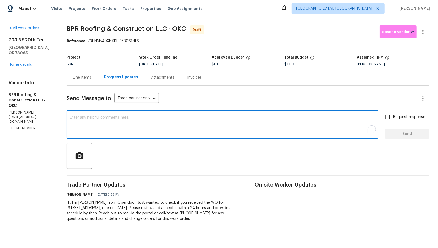
paste textarea "Hey, Please inspect and provide estimate for roof replacement."
type textarea "Hey, Please inspect and provide estimate for roof replacement."
click at [386, 117] on input "Request response" at bounding box center [387, 116] width 11 height 11
checkbox input "true"
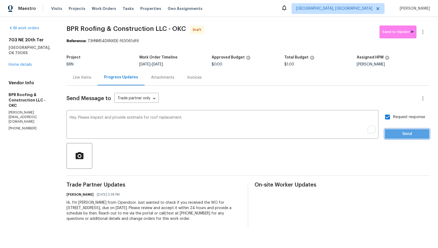
click at [405, 135] on span "Send" at bounding box center [408, 134] width 36 height 7
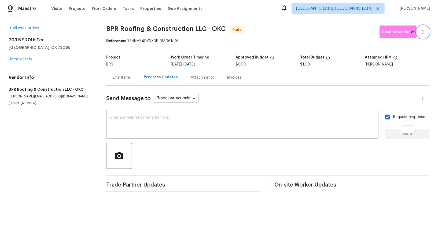
click at [424, 31] on icon "button" at bounding box center [423, 32] width 6 height 6
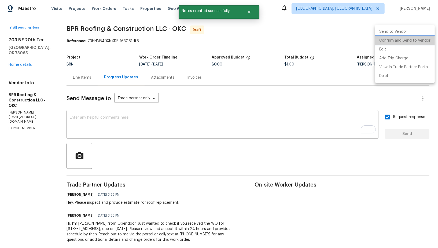
click at [412, 41] on li "Confirm and Send to Vendor" at bounding box center [405, 40] width 60 height 9
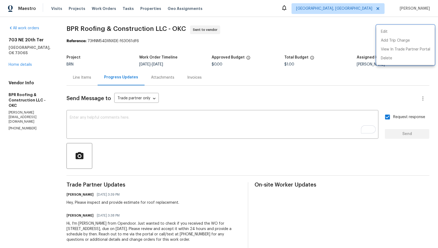
click at [22, 59] on div at bounding box center [219, 124] width 438 height 248
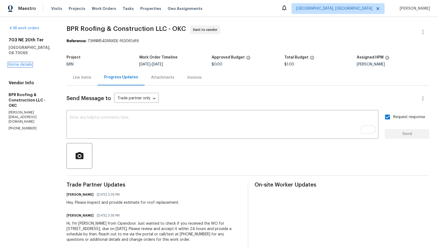
click at [22, 63] on link "Home details" at bounding box center [20, 65] width 23 height 4
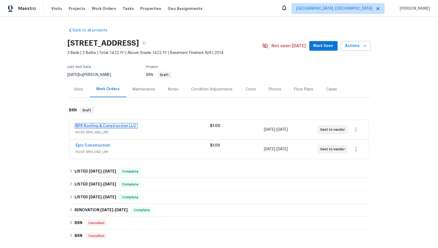
click at [101, 124] on link "BPR Roofing & Construction LLC" at bounding box center [106, 126] width 61 height 4
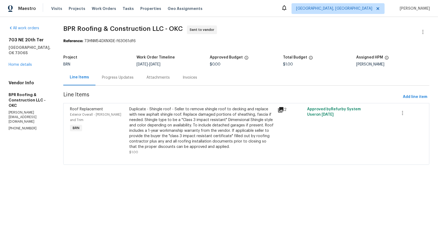
drag, startPoint x: 154, startPoint y: 63, endPoint x: 192, endPoint y: 63, distance: 37.6
click at [192, 63] on div "9/9/2025 - 9/11/2025" at bounding box center [173, 65] width 73 height 4
copy span "[DATE]"
click at [15, 63] on link "Home details" at bounding box center [20, 65] width 23 height 4
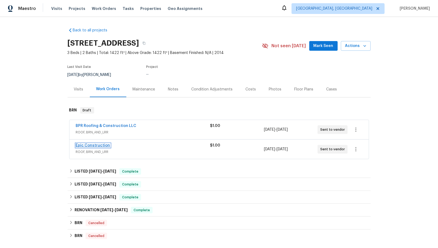
click at [96, 144] on link "Epic Construction" at bounding box center [93, 146] width 34 height 4
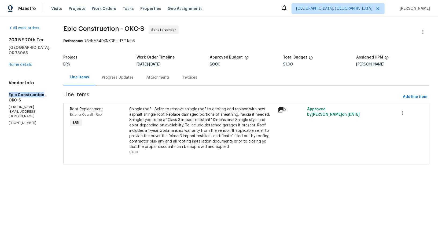
drag, startPoint x: 4, startPoint y: 97, endPoint x: 33, endPoint y: 106, distance: 30.2
click at [33, 106] on div "All work orders 703 NE 20th Ter Newcastle, OK 73065 Home details Vendor Info Ep…" at bounding box center [219, 98] width 438 height 163
copy h5 "Epic Construction"
click at [19, 67] on link "Home details" at bounding box center [20, 65] width 23 height 4
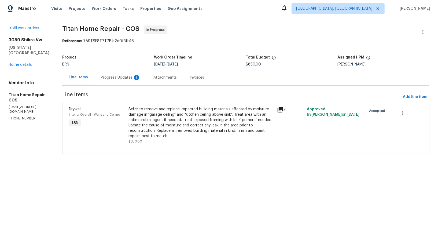
click at [119, 82] on div "Progress Updates 1" at bounding box center [120, 78] width 53 height 16
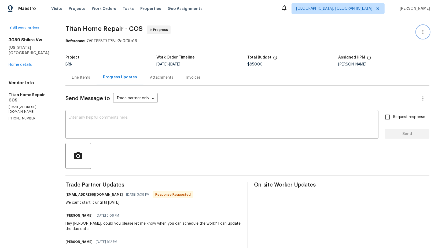
click at [422, 32] on icon "button" at bounding box center [423, 32] width 6 height 6
click at [406, 35] on li "Edit" at bounding box center [406, 31] width 58 height 9
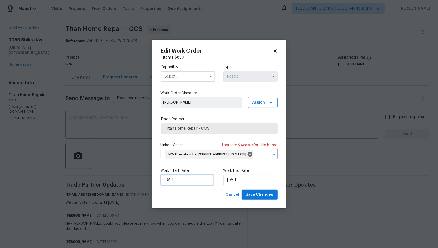
click at [187, 181] on input "08/09/2025" at bounding box center [187, 180] width 53 height 11
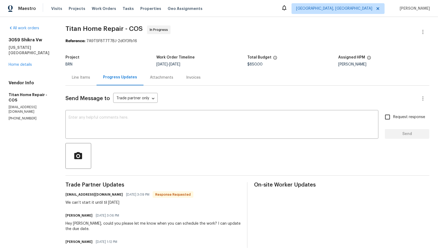
click at [143, 183] on body "Maestro Visits Projects Work Orders Tasks Properties Geo Assignments Albuquerqu…" at bounding box center [219, 124] width 438 height 248
click at [424, 29] on icon "button" at bounding box center [423, 32] width 6 height 6
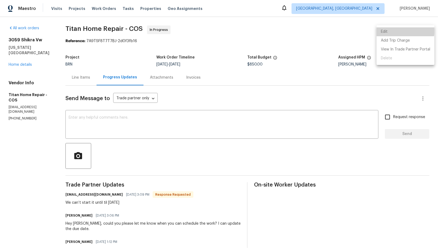
click at [400, 29] on li "Edit" at bounding box center [406, 31] width 58 height 9
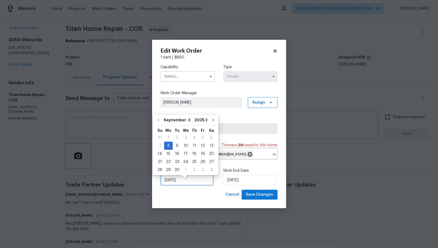
click at [205, 180] on input "08/09/2025" at bounding box center [187, 180] width 53 height 11
click at [185, 146] on div "10" at bounding box center [185, 146] width 9 height 8
type input "10/09/2025"
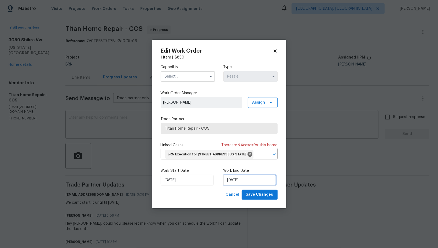
click at [236, 184] on input "10/09/2025" at bounding box center [250, 180] width 53 height 11
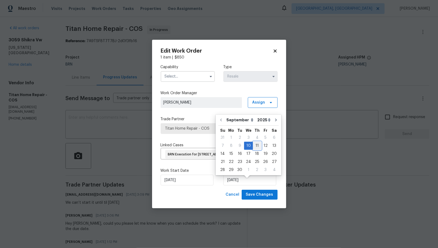
click at [255, 145] on div "11" at bounding box center [257, 146] width 8 height 8
type input "11/09/2025"
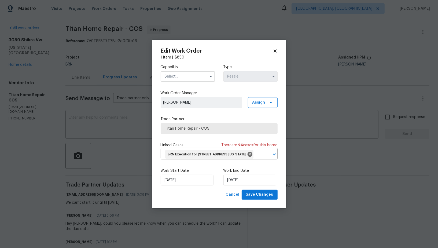
click at [194, 73] on input "text" at bounding box center [188, 76] width 54 height 11
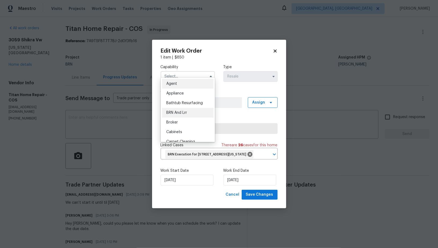
click at [187, 113] on span "BRN And Lrr" at bounding box center [176, 113] width 21 height 4
type input "BRN And Lrr"
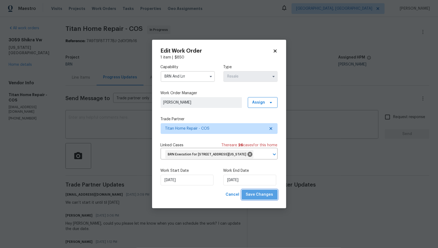
click at [264, 198] on span "Save Changes" at bounding box center [259, 194] width 27 height 7
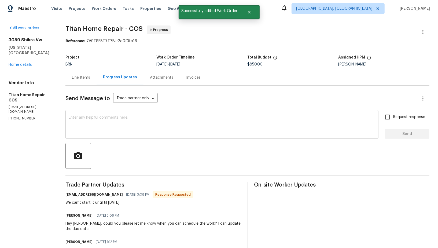
click at [91, 129] on textarea at bounding box center [222, 125] width 307 height 19
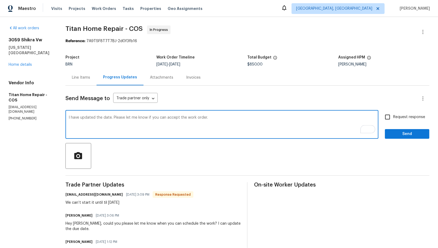
click at [108, 117] on textarea "I have updated the date. Please let me know if you can accept the work order." at bounding box center [222, 125] width 307 height 19
type textarea "I have updated the date. Please let me know if you can accept the work order."
click at [394, 113] on input "Request response" at bounding box center [387, 116] width 11 height 11
checkbox input "true"
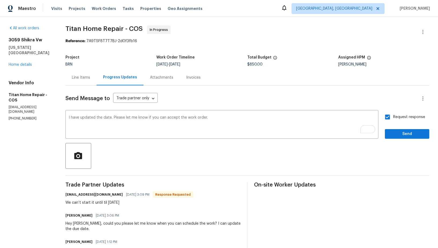
click at [400, 125] on div "Request response Send" at bounding box center [407, 124] width 45 height 27
click at [401, 131] on span "Send" at bounding box center [408, 134] width 36 height 7
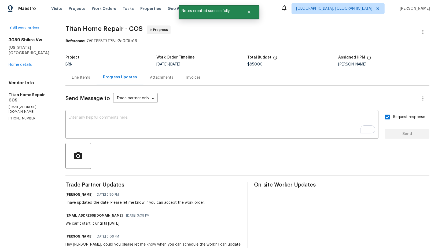
click at [80, 80] on div "Line Items" at bounding box center [81, 78] width 31 height 16
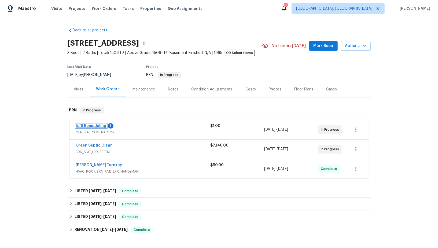
click at [100, 126] on link "5J’S Remodeling" at bounding box center [91, 126] width 31 height 4
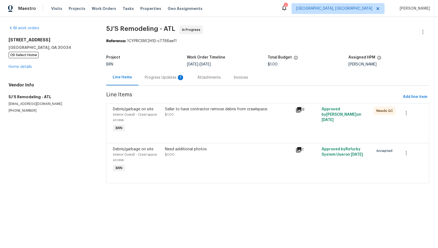
click at [155, 77] on div "Progress Updates 1" at bounding box center [165, 77] width 40 height 5
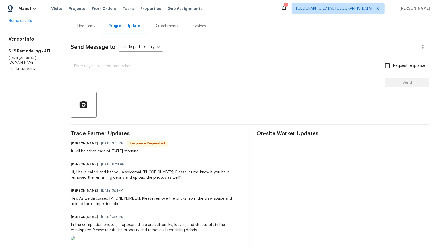
scroll to position [29, 0]
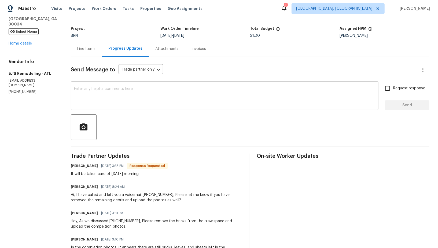
click at [110, 89] on textarea at bounding box center [224, 96] width 301 height 19
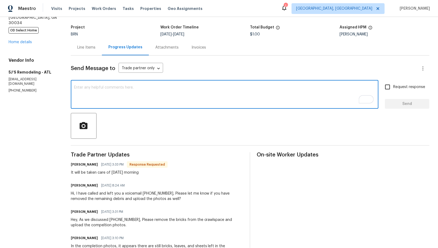
scroll to position [30, 0]
type textarea "Please complete the work [DATE] and share the photos. Thanks!"
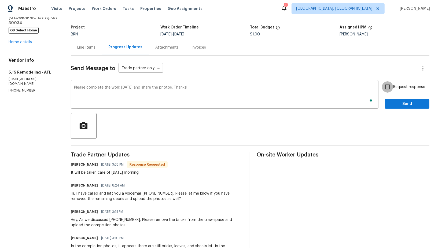
click at [390, 88] on input "Request response" at bounding box center [387, 86] width 11 height 11
checkbox input "true"
click at [395, 96] on div "Request response Send" at bounding box center [407, 94] width 45 height 27
click at [395, 103] on span "Send" at bounding box center [408, 104] width 36 height 7
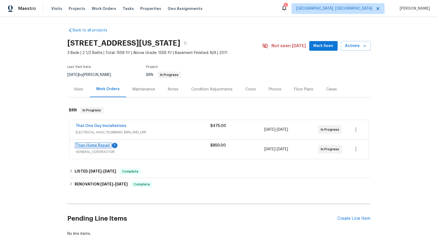
click at [95, 145] on link "Titan Home Repair" at bounding box center [93, 146] width 35 height 4
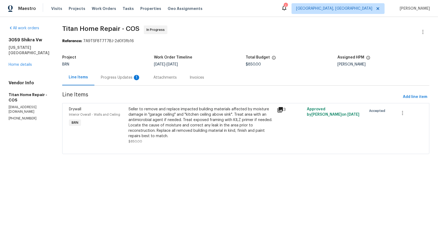
click at [134, 80] on div "Progress Updates 1" at bounding box center [120, 78] width 53 height 16
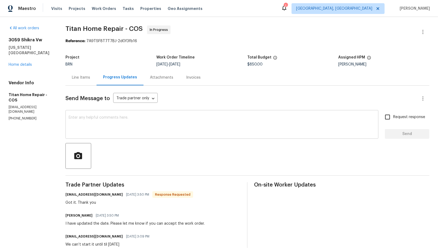
click at [132, 123] on textarea at bounding box center [222, 125] width 307 height 19
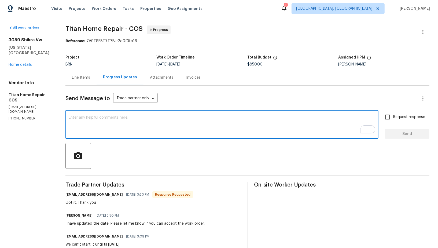
click at [133, 111] on div "x ​" at bounding box center [222, 124] width 313 height 27
click at [180, 118] on textarea "Please start the work [DATE] and try to complete it as sson as possible." at bounding box center [222, 125] width 307 height 19
click at [236, 120] on textarea "Please start the work [DATE] and try to complete it as soon as possible." at bounding box center [222, 125] width 307 height 19
type textarea "Please start the work [DATE] and try to complete it as soon as possible."
click at [390, 118] on input "Request response" at bounding box center [387, 116] width 11 height 11
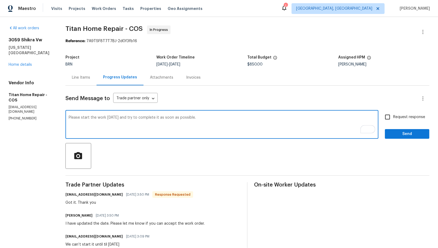
checkbox input "true"
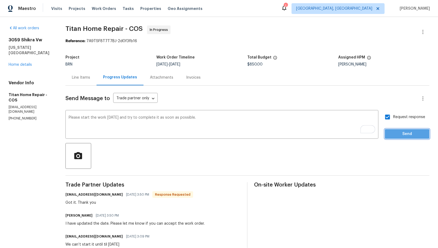
click at [398, 135] on span "Send" at bounding box center [408, 134] width 36 height 7
